Goal: Navigation & Orientation: Find specific page/section

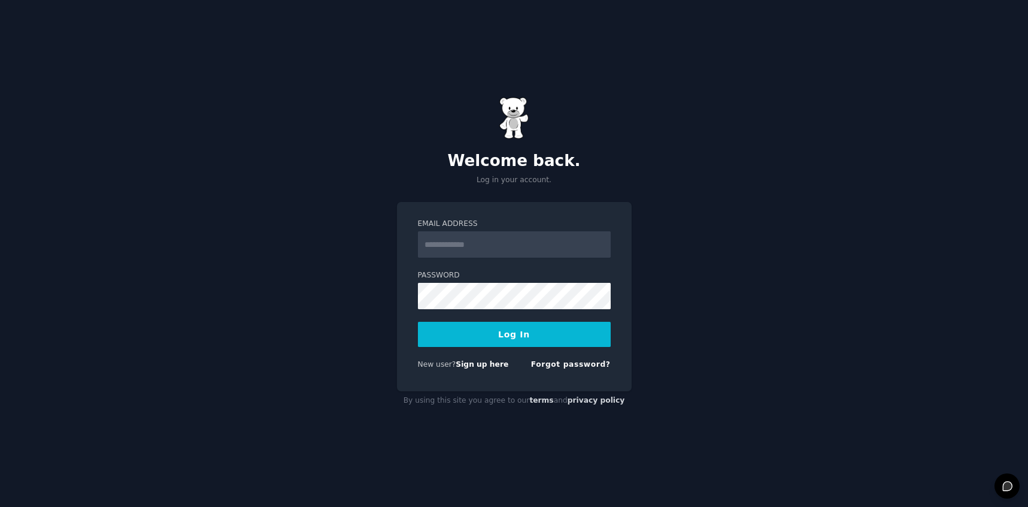
type input "**********"
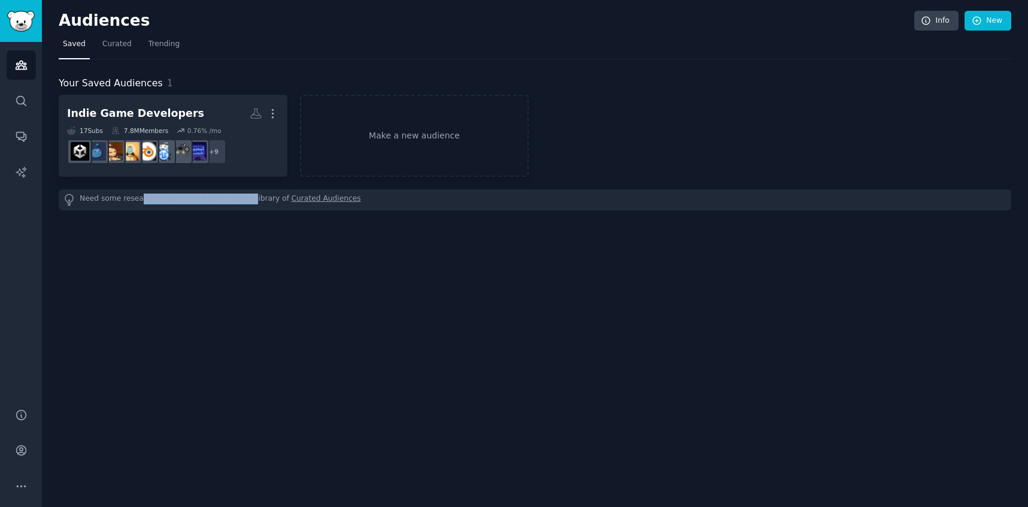
drag, startPoint x: 246, startPoint y: 200, endPoint x: 138, endPoint y: 195, distance: 107.9
click at [138, 195] on div "Need some research inspiration? Check out our library of Curated Audiences" at bounding box center [535, 199] width 953 height 21
drag, startPoint x: 138, startPoint y: 195, endPoint x: 192, endPoint y: 200, distance: 53.5
click at [192, 200] on div "Need some research inspiration? Check out our library of Curated Audiences" at bounding box center [535, 199] width 953 height 21
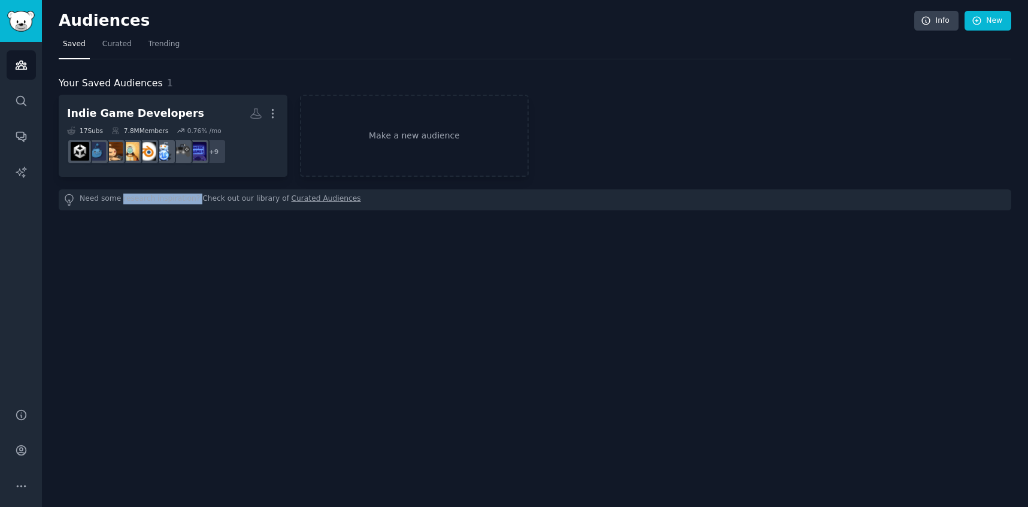
click at [192, 200] on div "Need some research inspiration? Check out our library of Curated Audiences" at bounding box center [535, 199] width 953 height 21
